Goal: Task Accomplishment & Management: Use online tool/utility

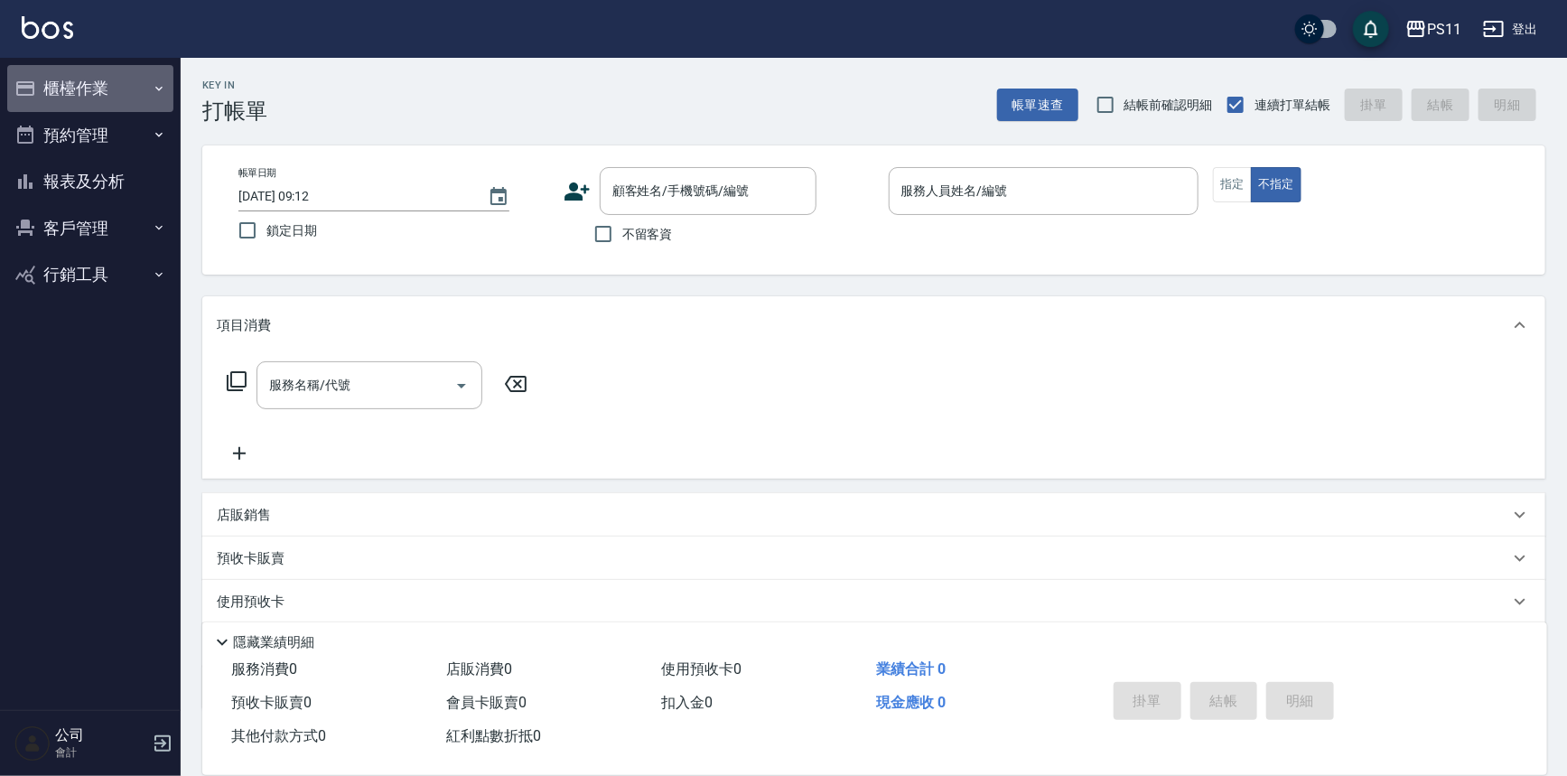
click at [90, 93] on button "櫃檯作業" at bounding box center [90, 88] width 166 height 47
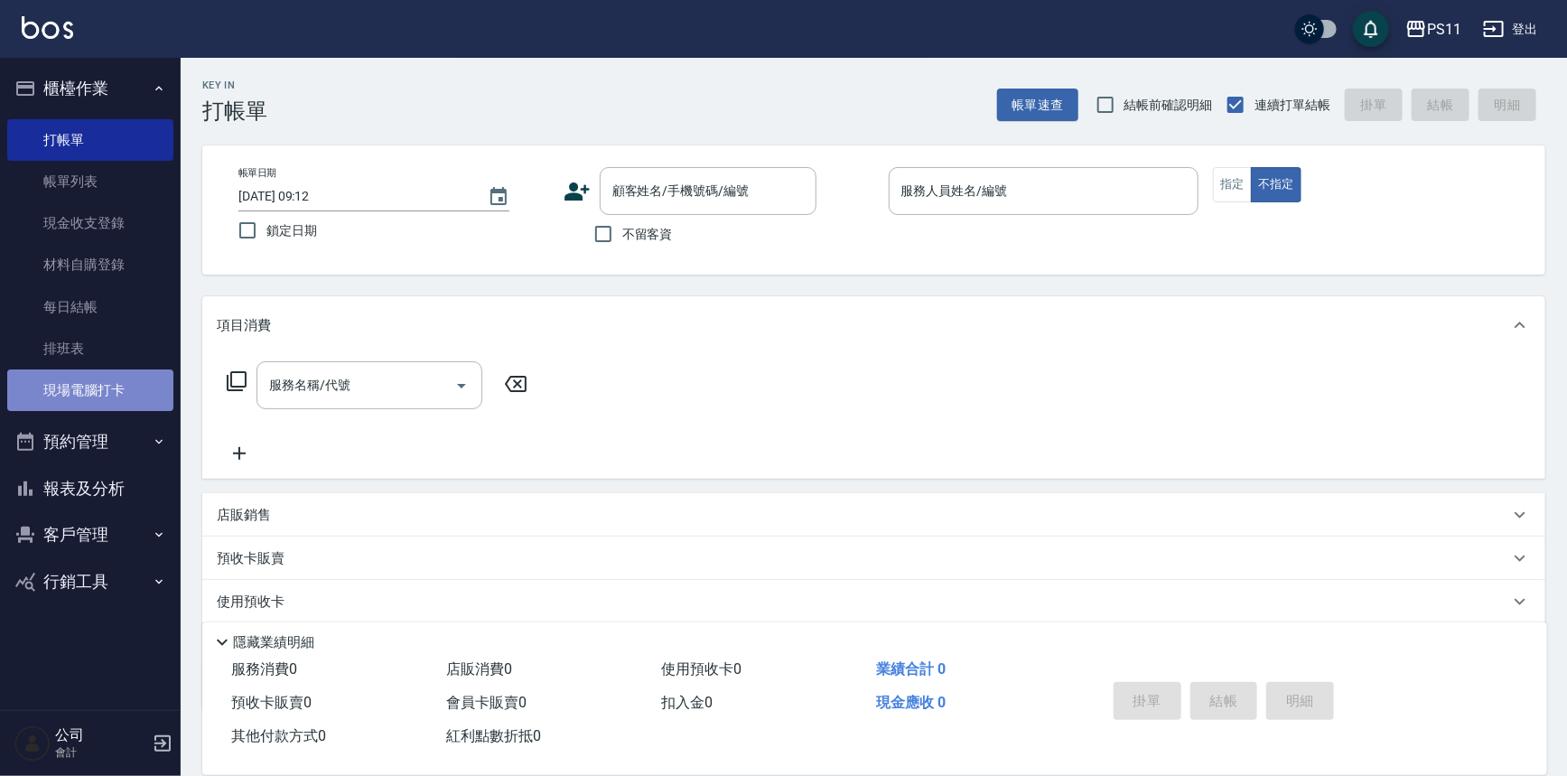
click at [107, 379] on link "現場電腦打卡" at bounding box center [90, 390] width 166 height 42
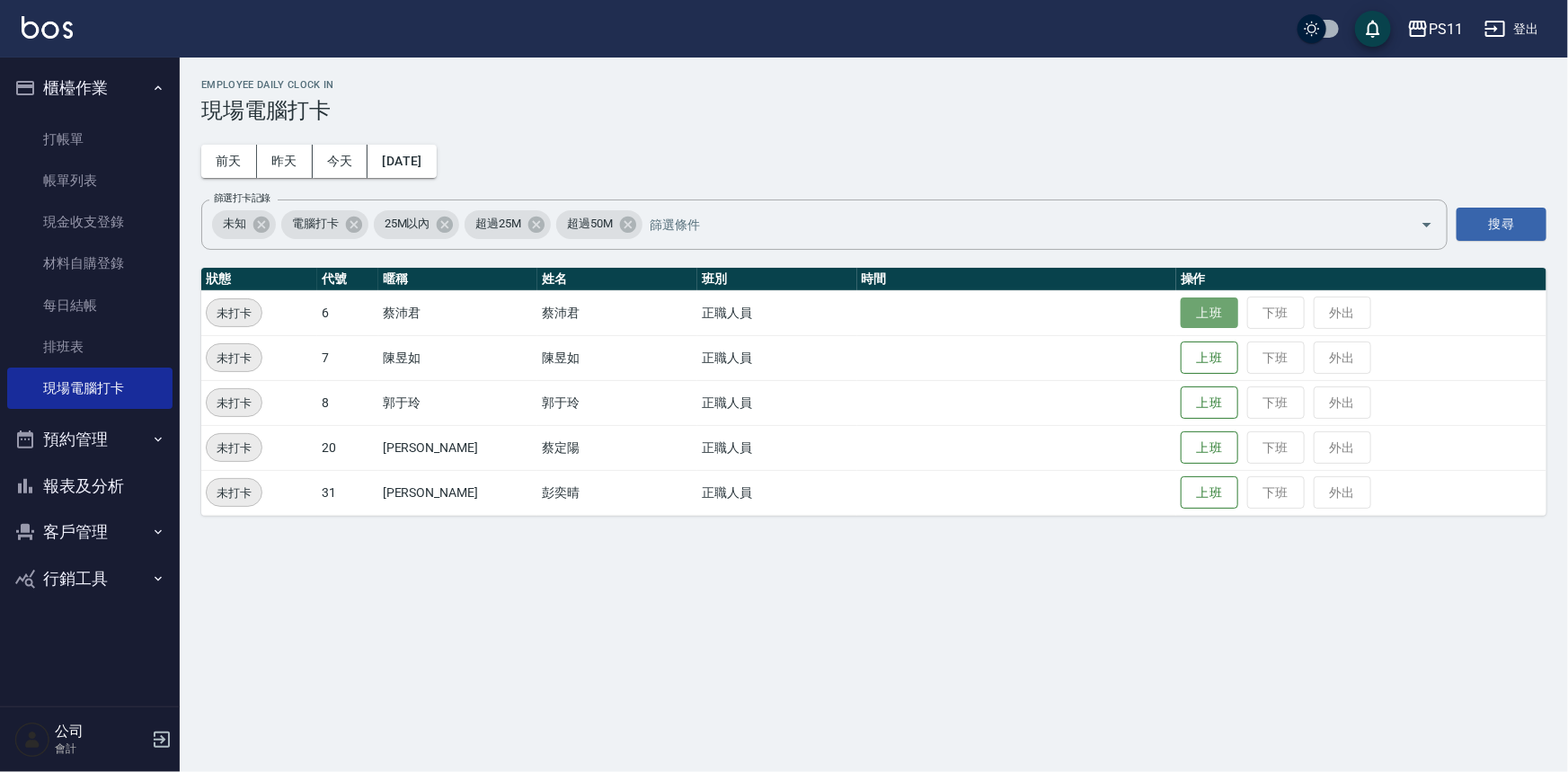
click at [1198, 313] on button "上班" at bounding box center [1210, 313] width 58 height 32
click at [1198, 313] on td "上班 下班 外出" at bounding box center [1361, 312] width 370 height 45
click at [1041, 90] on h2 "Employee Daily Clock In" at bounding box center [874, 85] width 1345 height 12
click at [1181, 411] on button "上班" at bounding box center [1210, 403] width 58 height 32
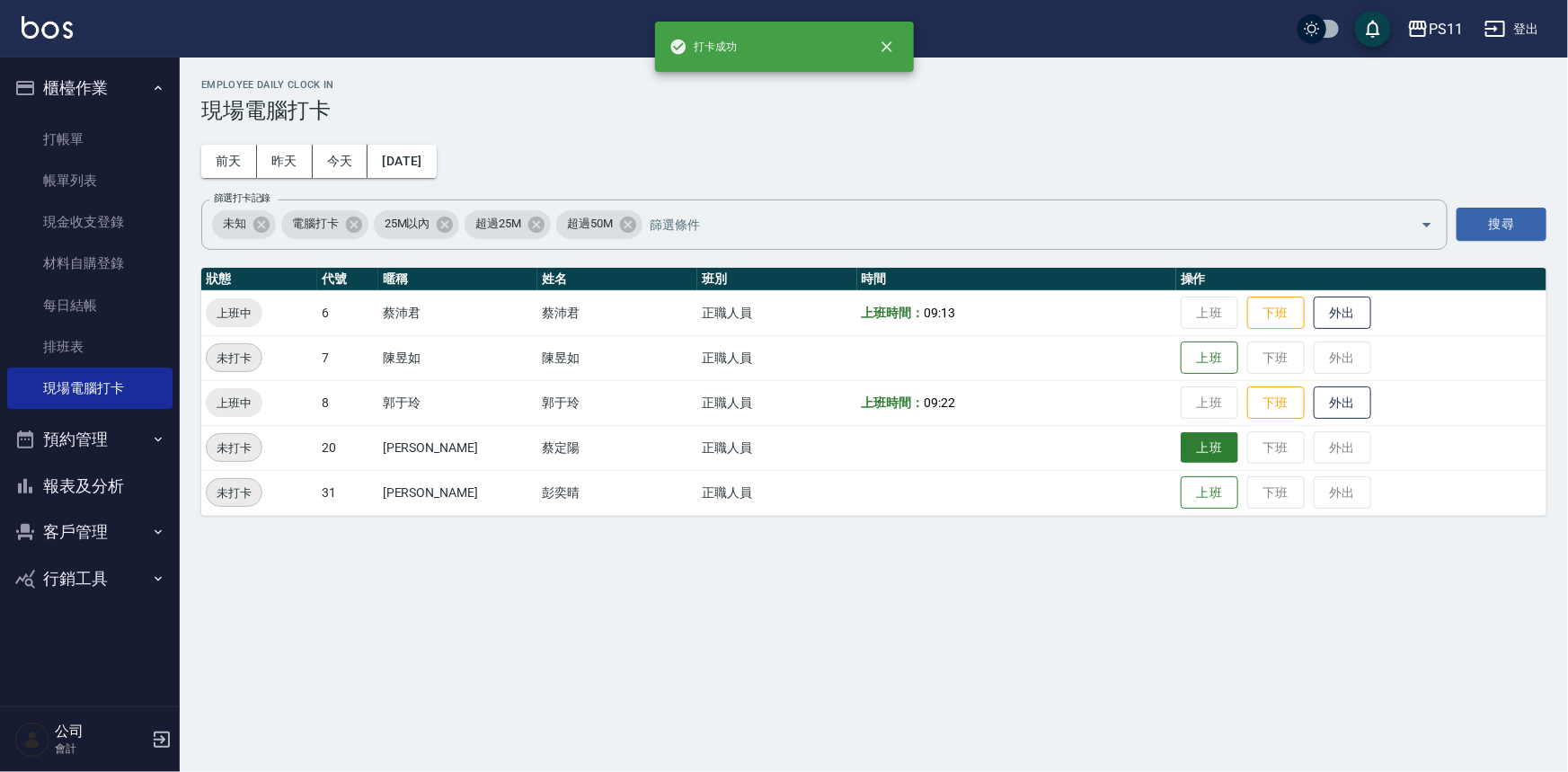
click at [1199, 434] on button "上班" at bounding box center [1210, 448] width 58 height 32
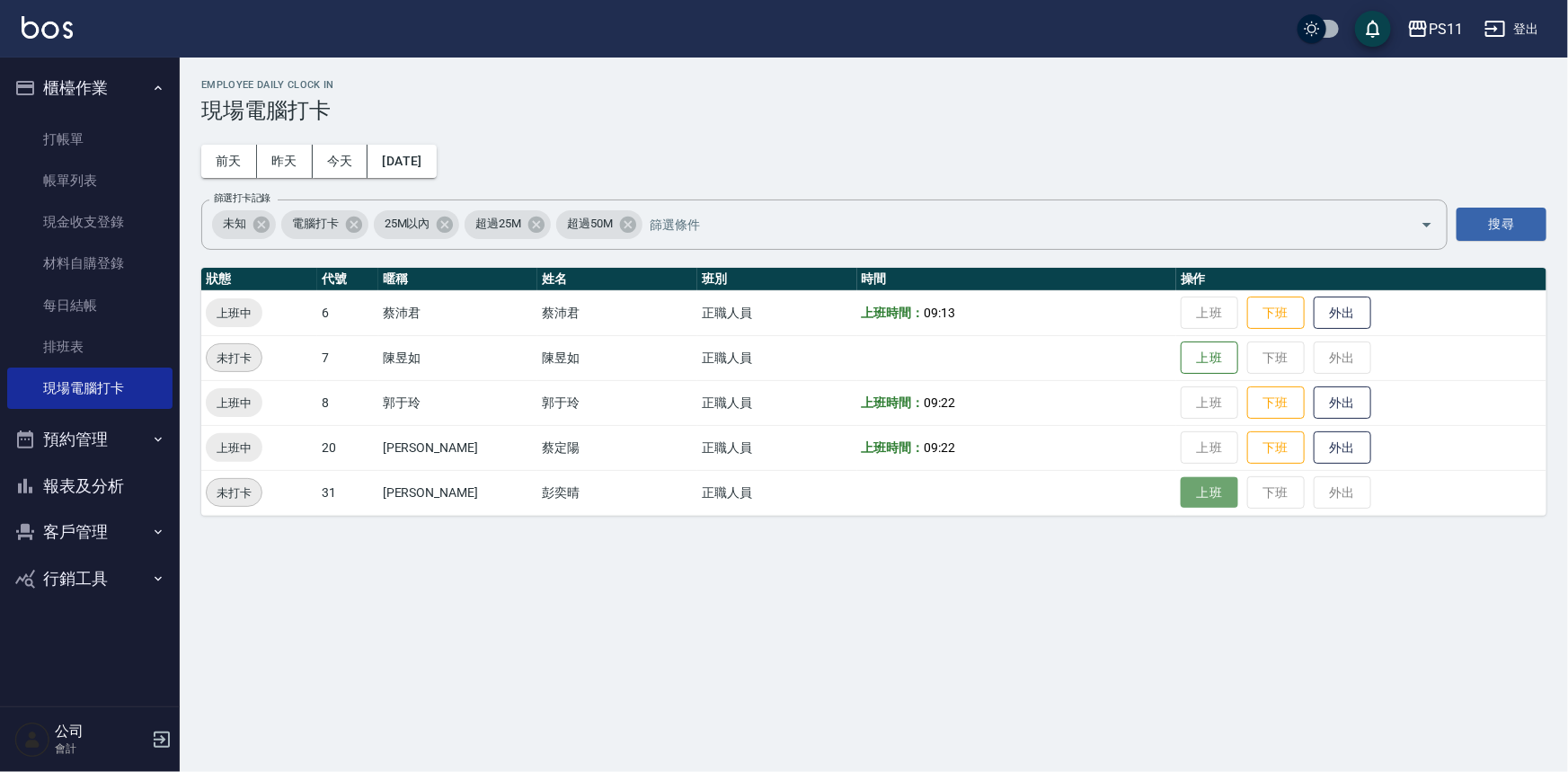
click at [1181, 494] on button "上班" at bounding box center [1210, 493] width 58 height 32
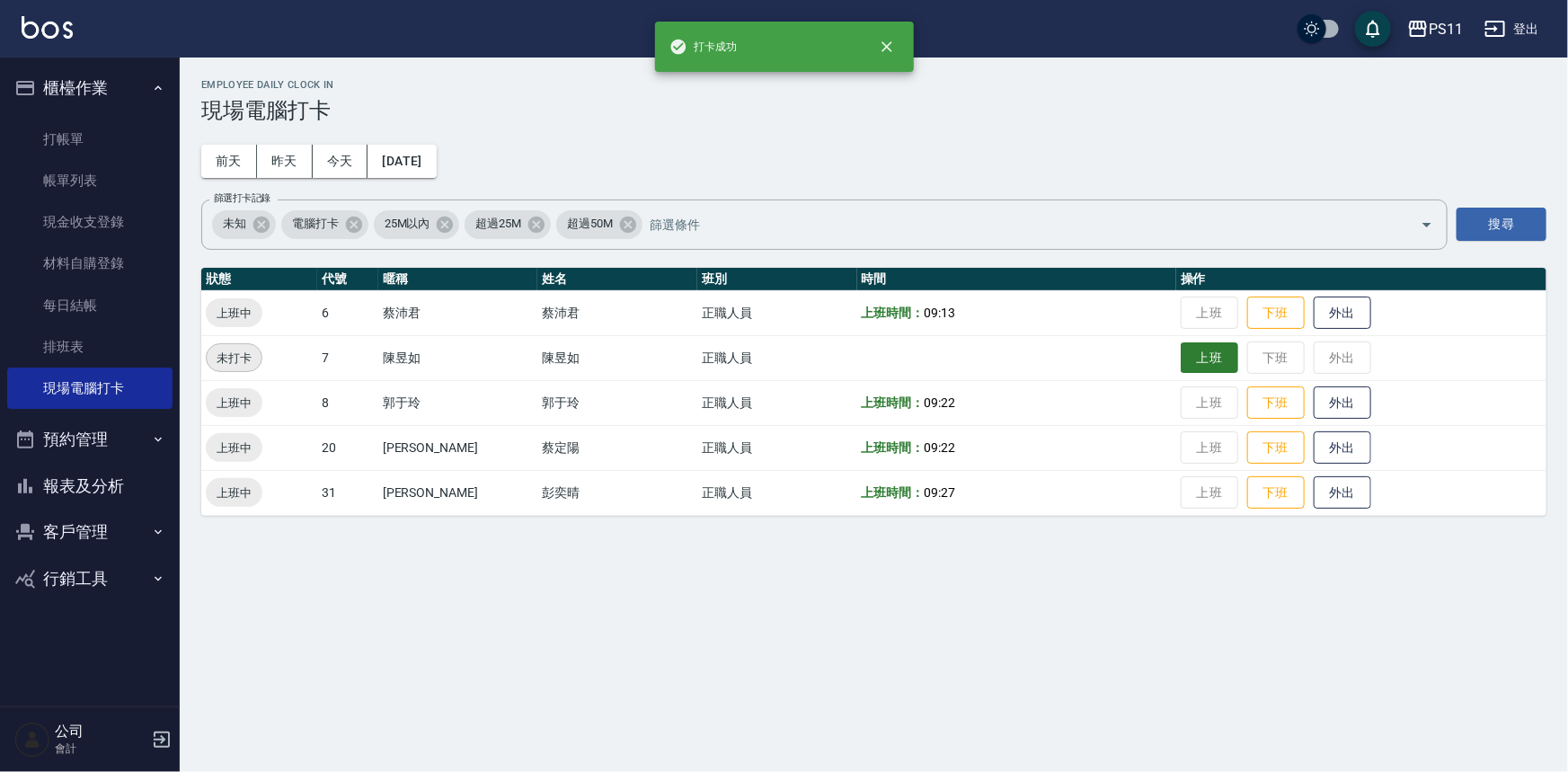
click at [1181, 352] on button "上班" at bounding box center [1210, 358] width 58 height 32
